Goal: Use online tool/utility

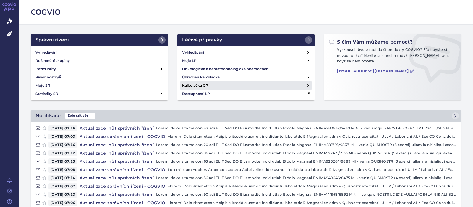
click at [205, 85] on h4 "Kalkulačka CP" at bounding box center [195, 85] width 26 height 6
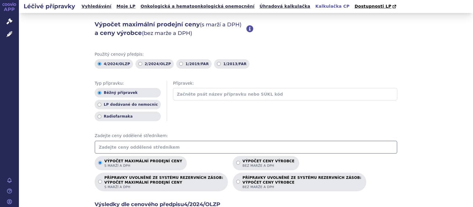
click at [113, 151] on input "text" at bounding box center [246, 146] width 303 height 13
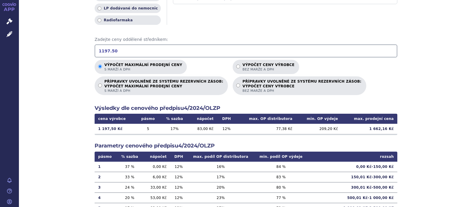
scroll to position [115, 0]
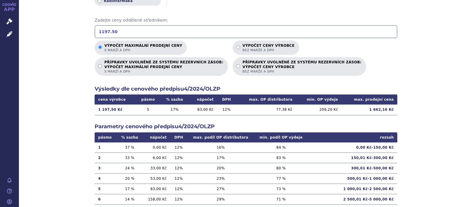
type input "1197.50"
drag, startPoint x: 390, startPoint y: 110, endPoint x: 371, endPoint y: 110, distance: 18.9
click at [371, 110] on td "1 662,16 Kč" at bounding box center [369, 109] width 56 height 10
copy td "1 662,16"
